Goal: Navigation & Orientation: Find specific page/section

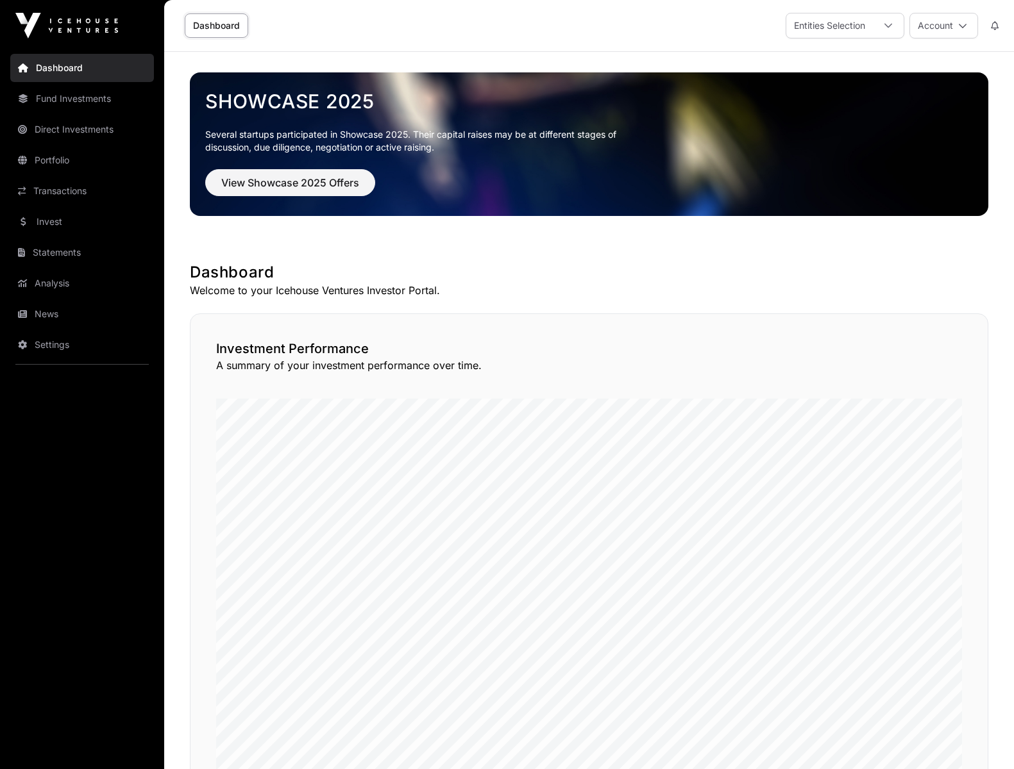
click at [76, 199] on link "Transactions" at bounding box center [82, 191] width 144 height 28
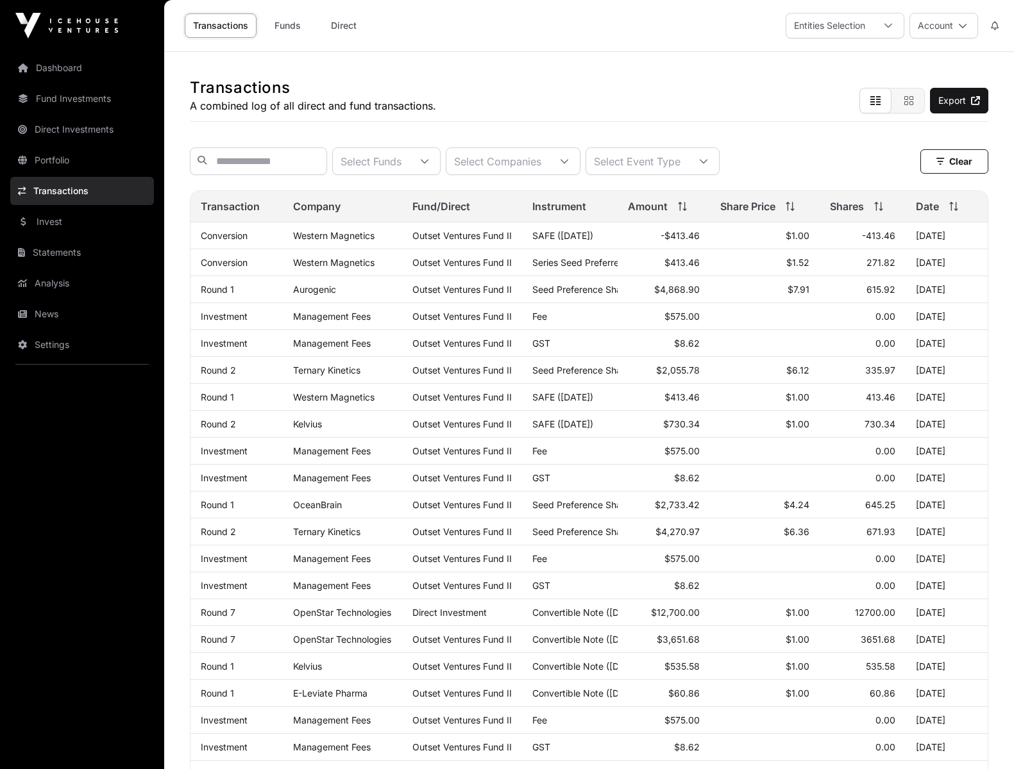
click at [62, 69] on link "Dashboard" at bounding box center [82, 68] width 144 height 28
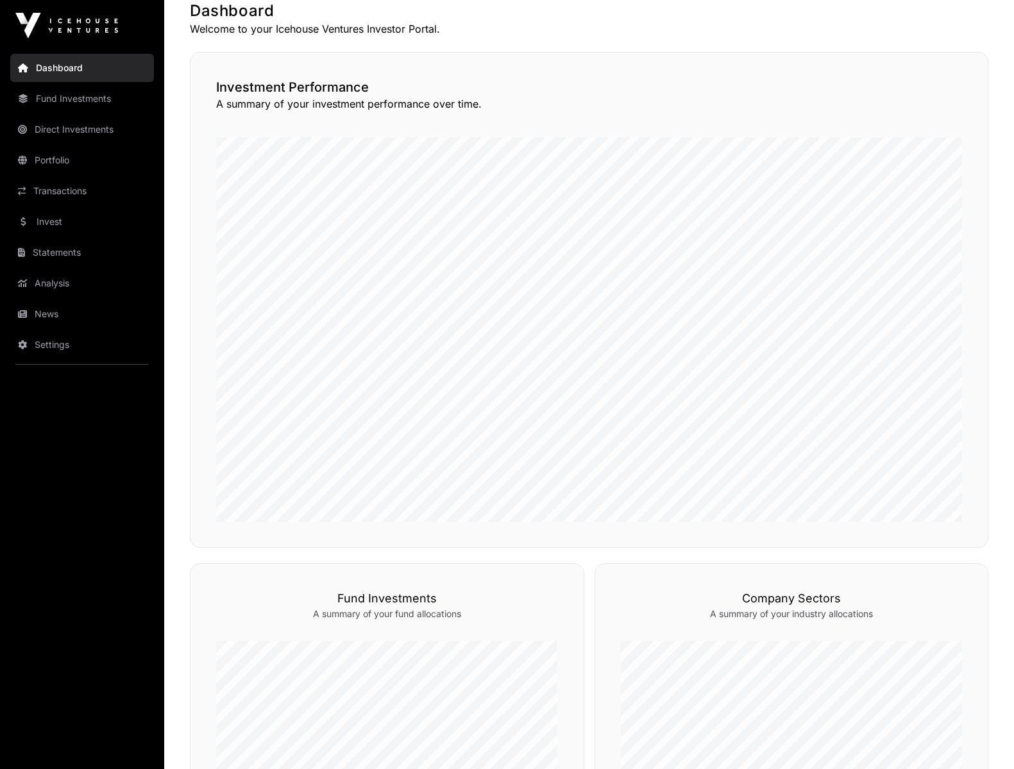
scroll to position [755, 0]
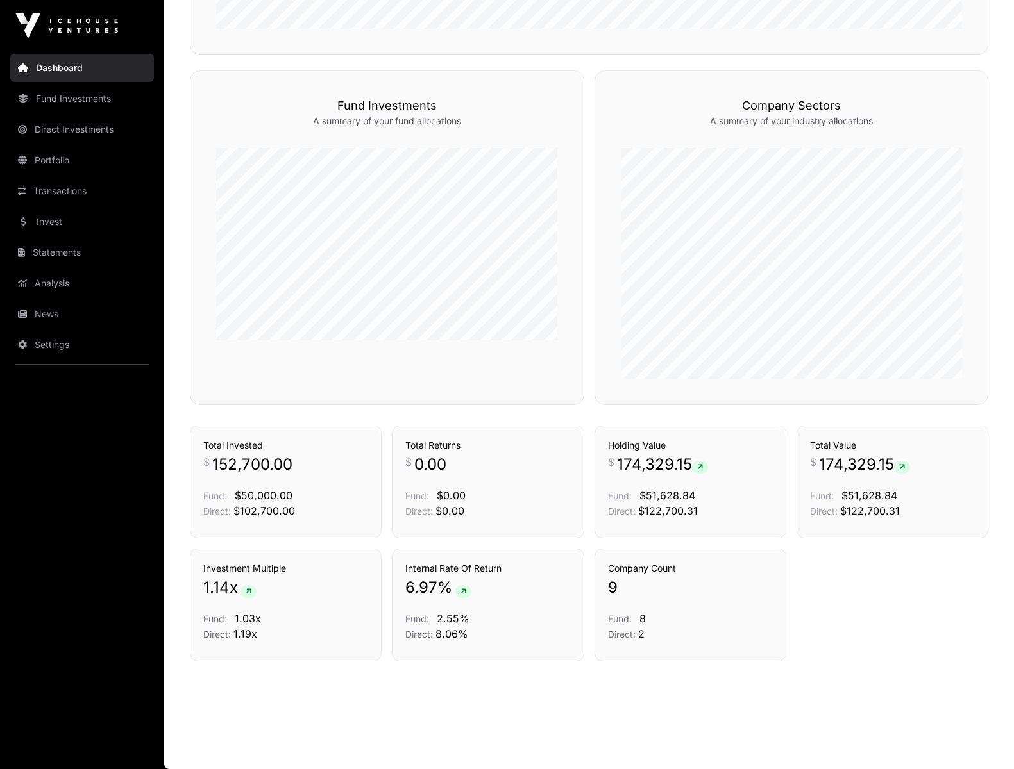
click at [85, 185] on link "Transactions" at bounding box center [82, 191] width 144 height 28
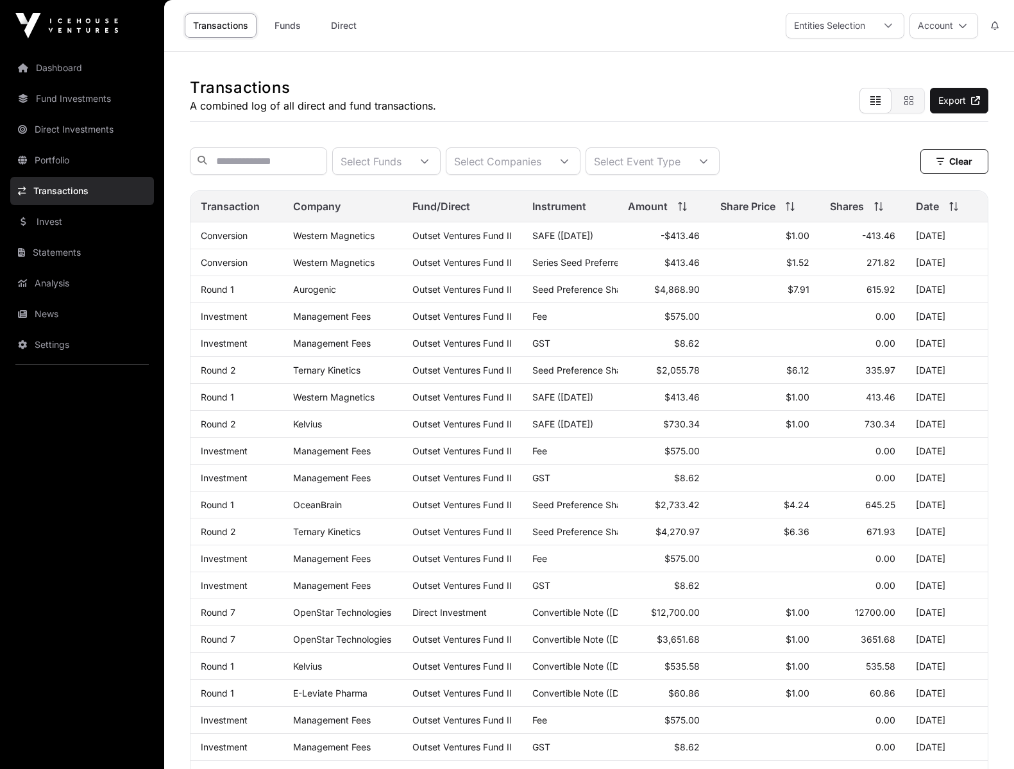
click at [331, 235] on link "Western Magnetics" at bounding box center [333, 235] width 81 height 11
